Goal: Check status: Check status

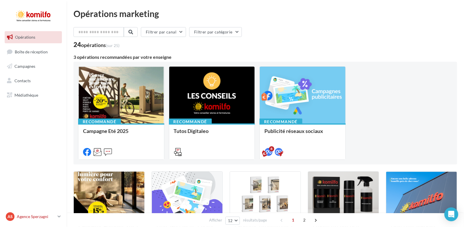
drag, startPoint x: 38, startPoint y: 215, endPoint x: 40, endPoint y: 210, distance: 4.8
click at [38, 215] on p "Agence Sperzagni" at bounding box center [36, 217] width 38 height 6
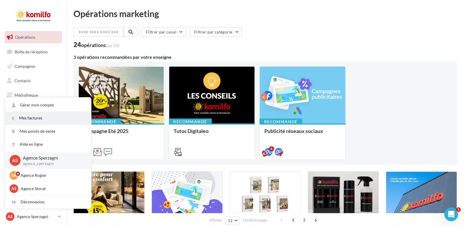
click at [40, 121] on link "Mes factures" at bounding box center [48, 118] width 86 height 13
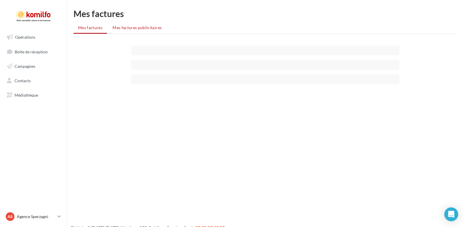
click at [138, 31] on li "Mes factures publicitaires" at bounding box center [137, 28] width 58 height 10
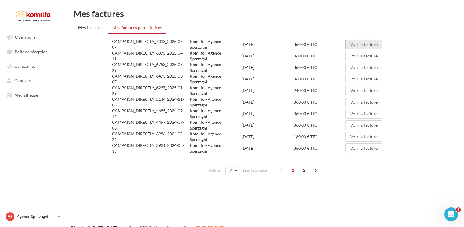
click at [374, 45] on button "Voir la facture" at bounding box center [363, 45] width 37 height 10
click at [373, 54] on button "Voir la facture" at bounding box center [363, 56] width 37 height 10
click at [37, 217] on p "Agence Sperzagni" at bounding box center [36, 217] width 38 height 6
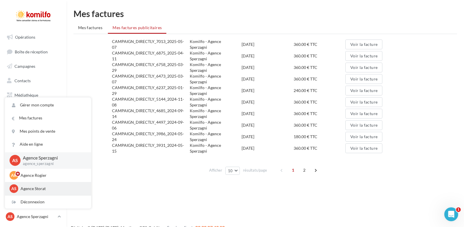
click at [41, 189] on p "Agence Storat" at bounding box center [53, 189] width 64 height 6
